Goal: Check status: Check status

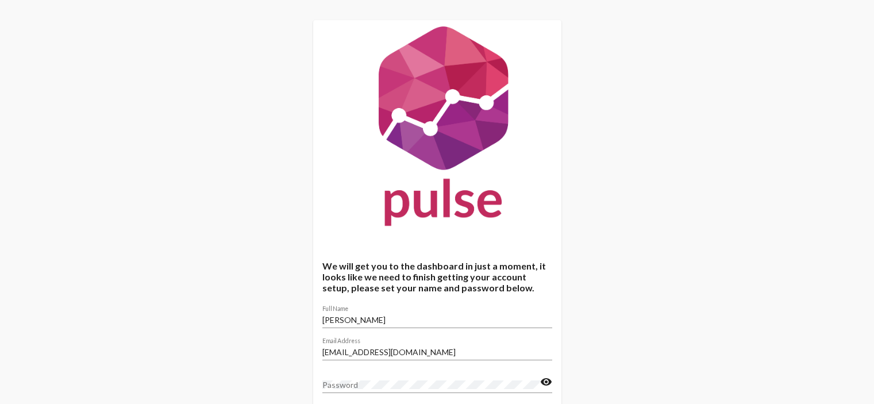
scroll to position [153, 0]
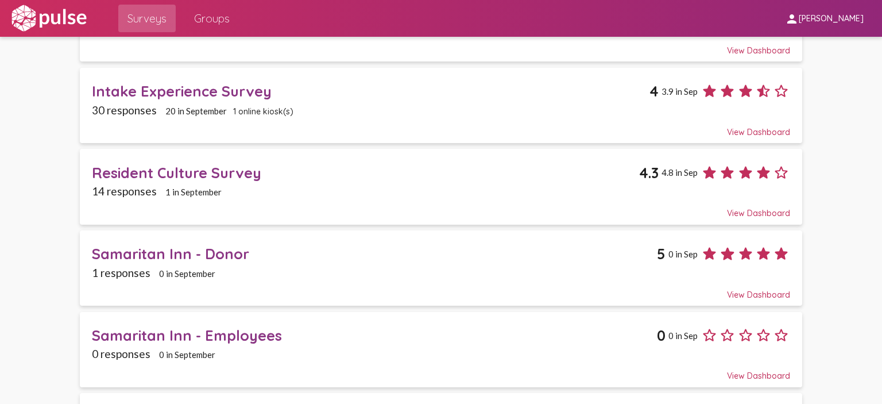
scroll to position [132, 0]
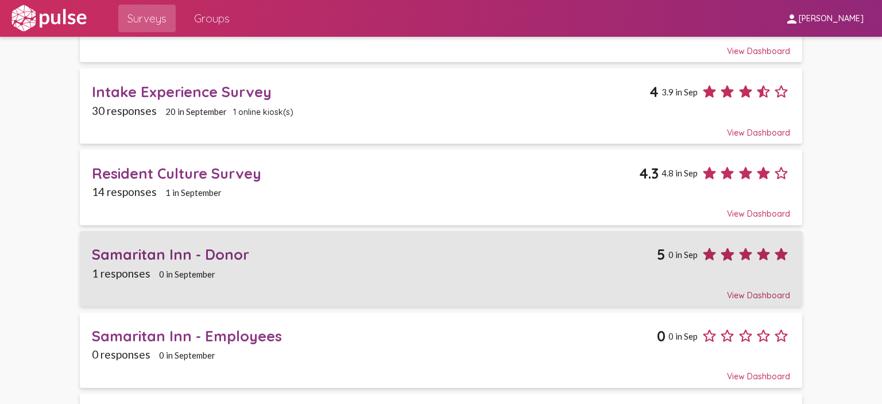
click at [493, 239] on div "Samaritan Inn - Donor 5 0 in Sep" at bounding box center [441, 250] width 699 height 26
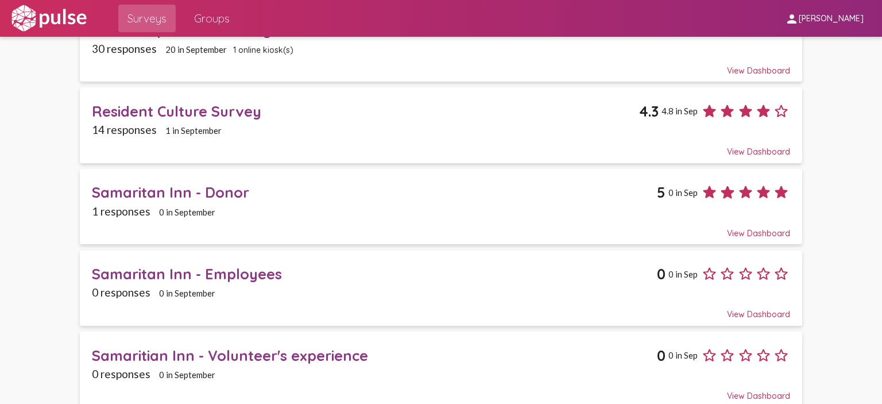
scroll to position [199, 0]
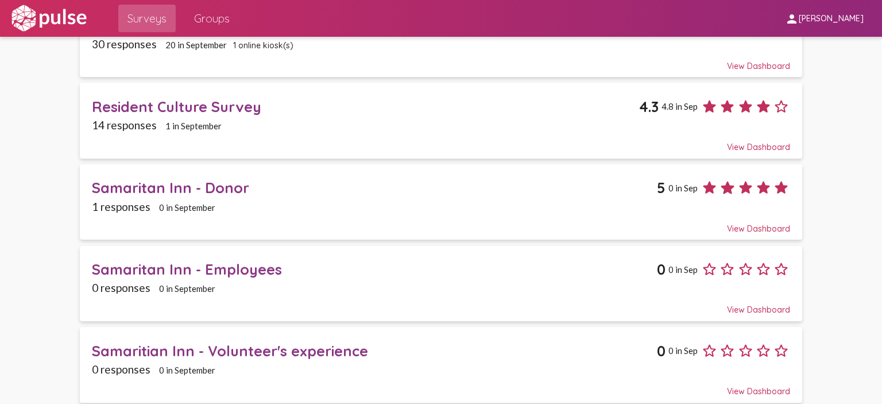
click at [234, 108] on div "Resident Culture Survey" at bounding box center [365, 107] width 547 height 18
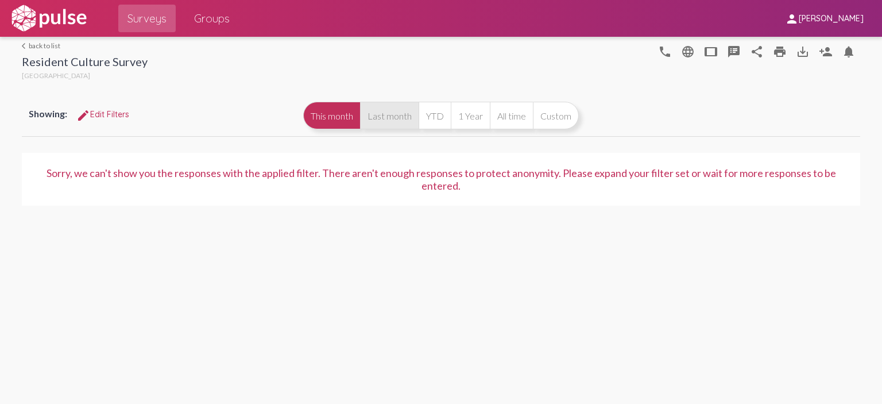
click at [390, 117] on button "Last month" at bounding box center [389, 116] width 59 height 28
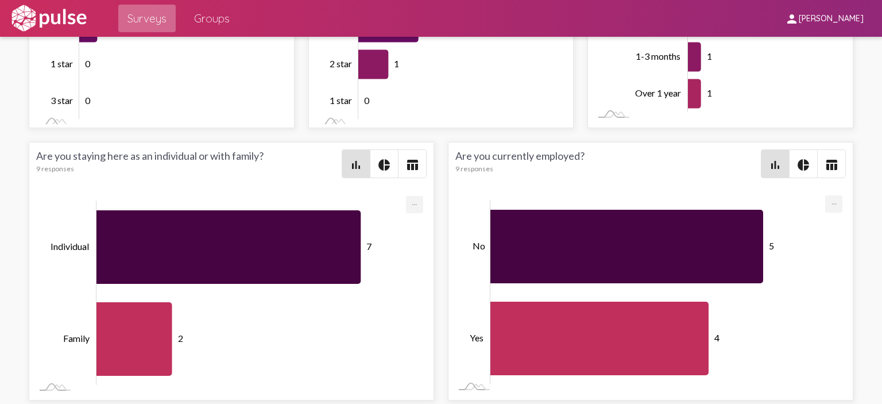
click at [165, 16] on span "Surveys" at bounding box center [147, 18] width 39 height 21
